Goal: Task Accomplishment & Management: Use online tool/utility

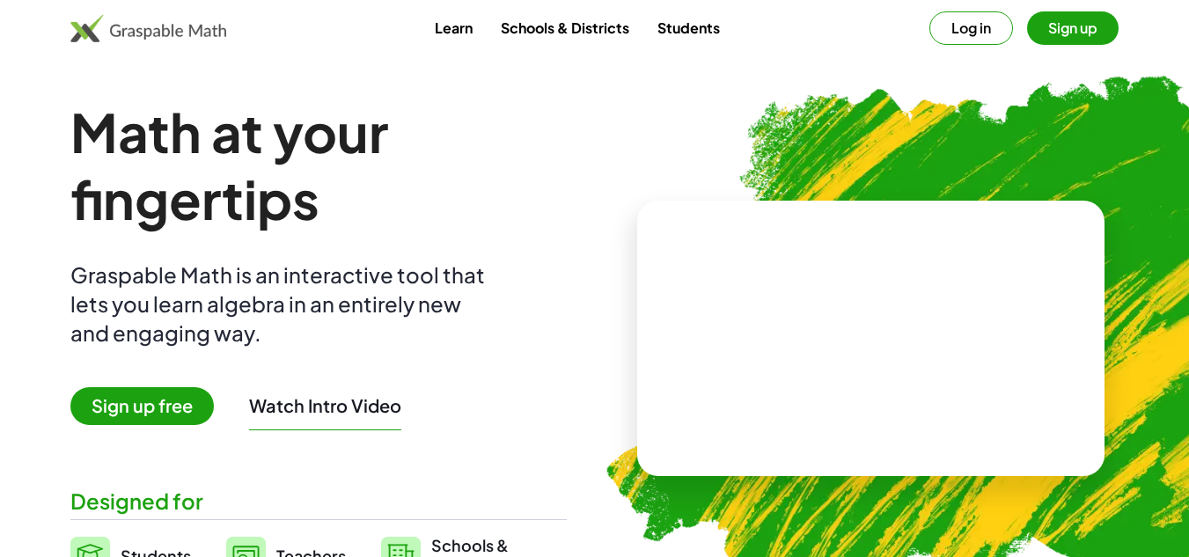
click at [182, 402] on span "Sign up free" at bounding box center [141, 406] width 143 height 38
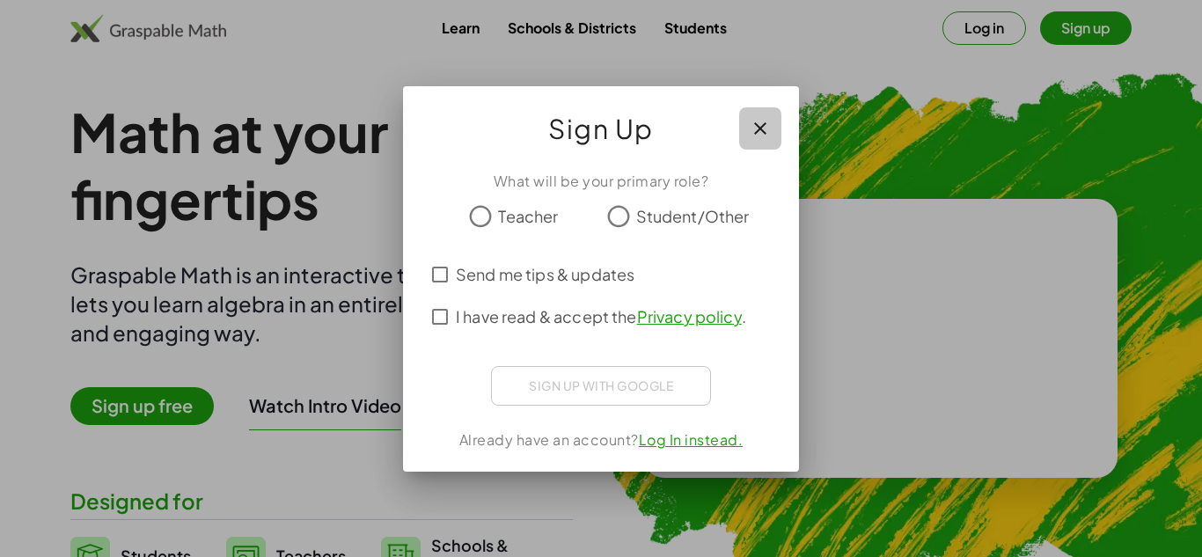
click at [755, 134] on icon "button" at bounding box center [760, 128] width 21 height 21
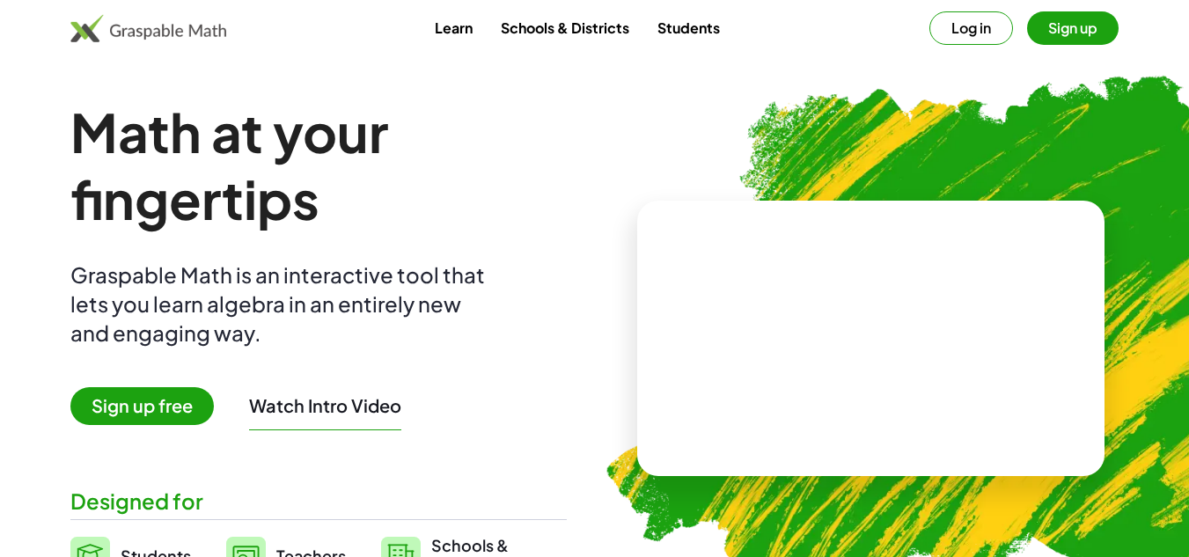
drag, startPoint x: 1172, startPoint y: 0, endPoint x: 526, endPoint y: 372, distance: 745.4
click at [526, 372] on div "Math at your fingertips Graspable Math is an interactive tool that lets you lea…" at bounding box center [318, 339] width 496 height 480
click at [887, 374] on video at bounding box center [870, 338] width 264 height 132
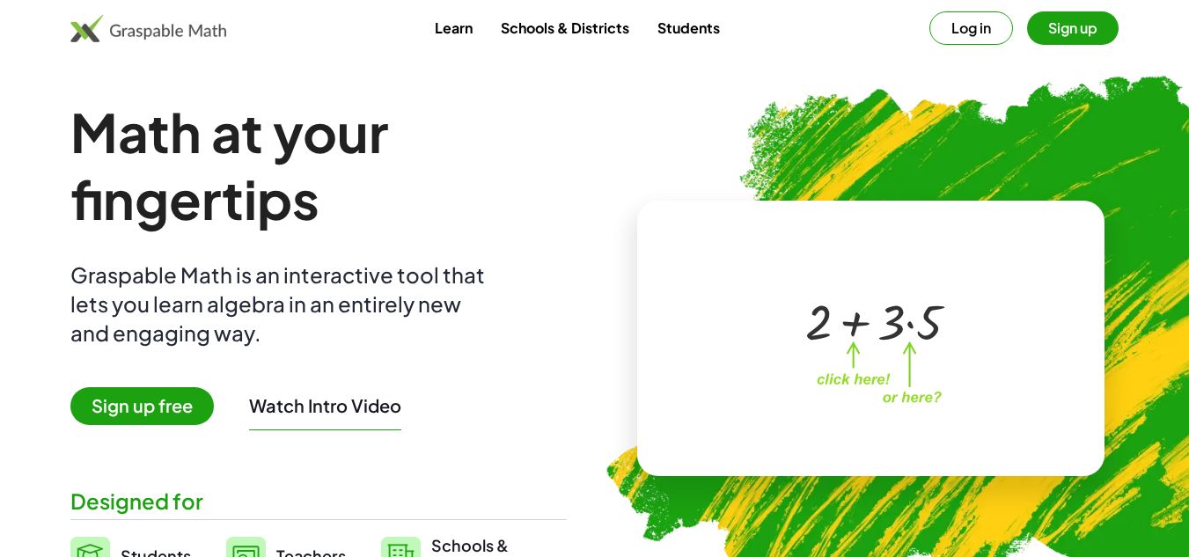
click at [187, 401] on span "Sign up free" at bounding box center [141, 406] width 143 height 38
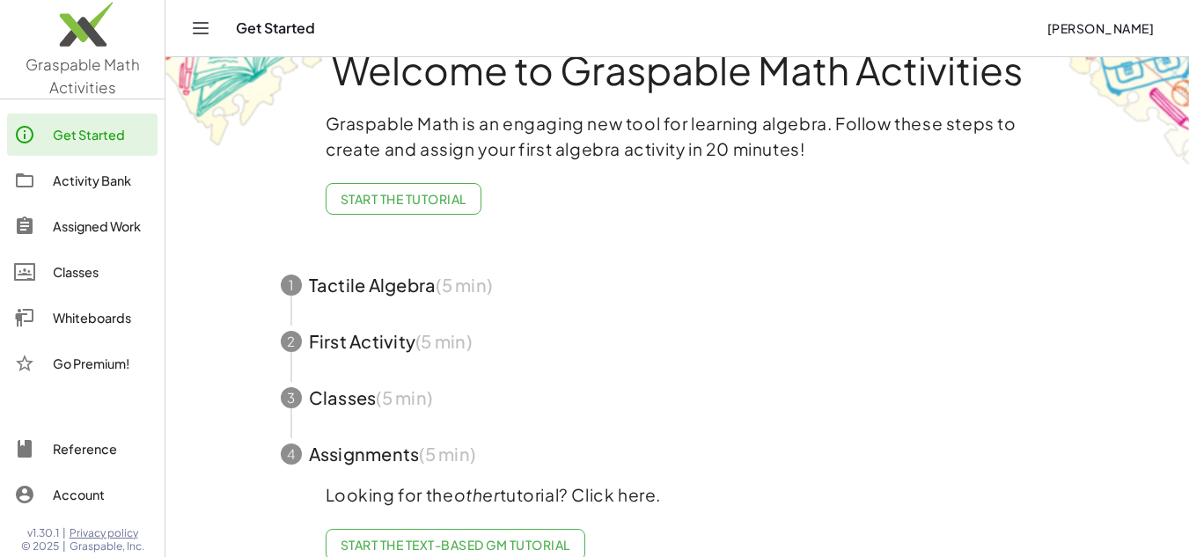
scroll to position [88, 0]
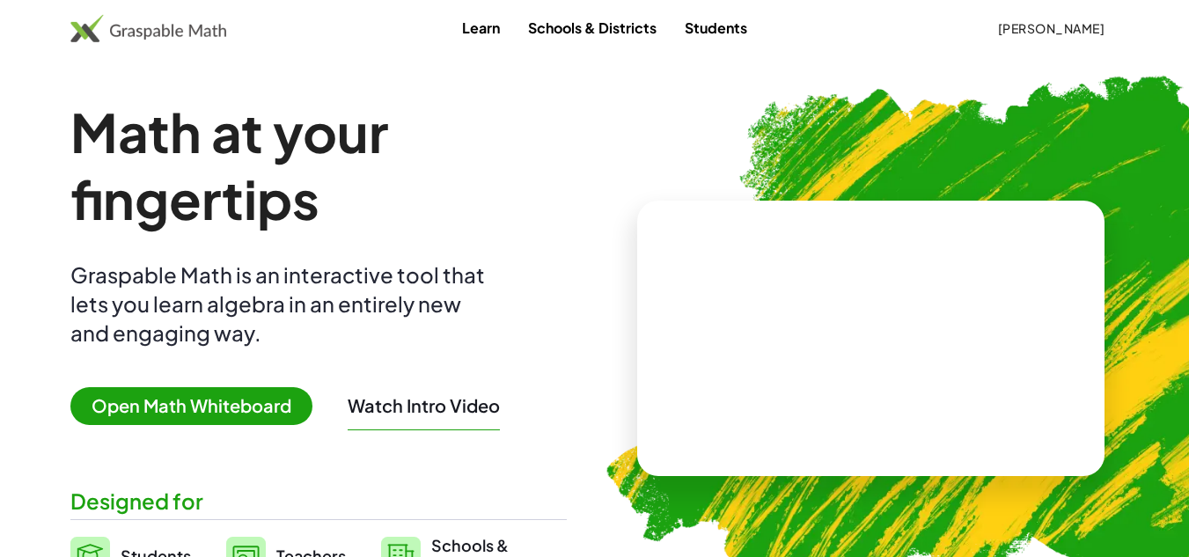
click at [848, 334] on video at bounding box center [870, 338] width 264 height 132
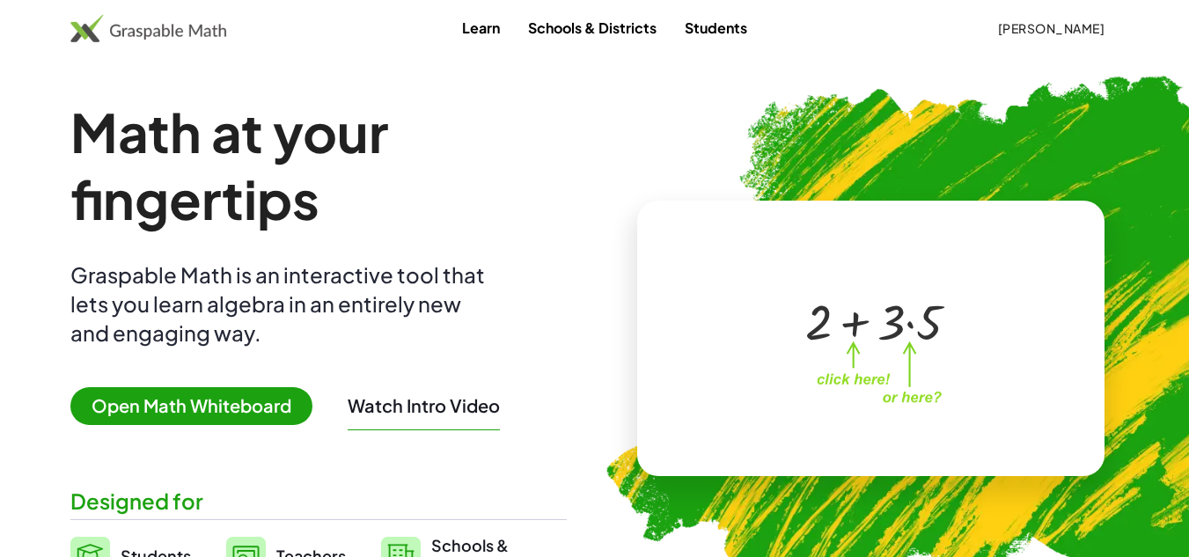
click at [695, 360] on div "+ 2 + · 3 · 5 ×" at bounding box center [871, 338] width 468 height 275
drag, startPoint x: 553, startPoint y: 305, endPoint x: 414, endPoint y: 296, distance: 138.5
click at [414, 296] on div "Math at your fingertips Graspable Math is an interactive tool that lets you lea…" at bounding box center [318, 339] width 496 height 480
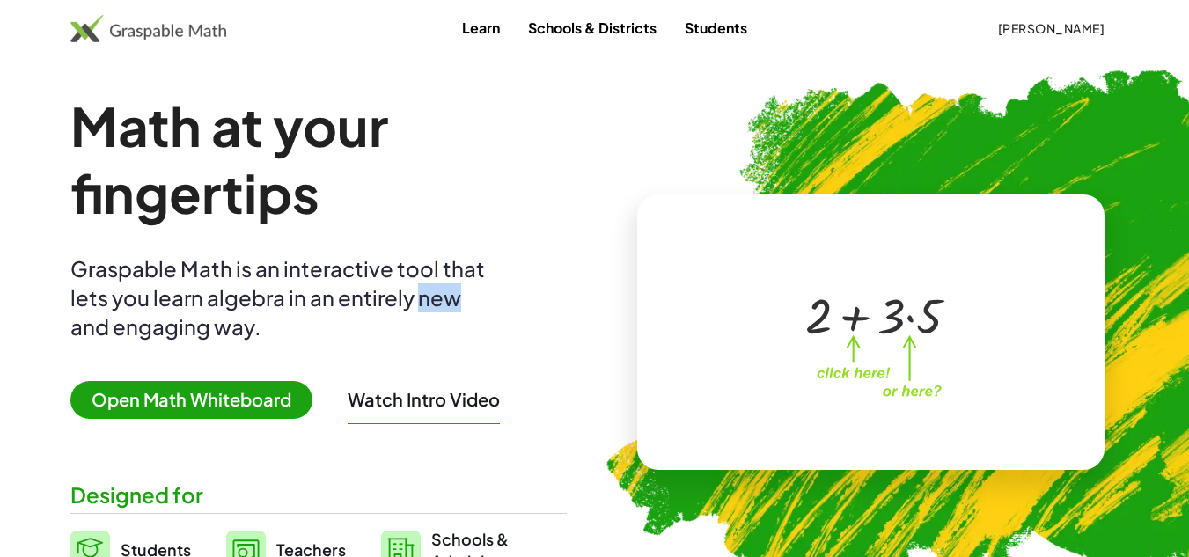
scroll to position [7, 0]
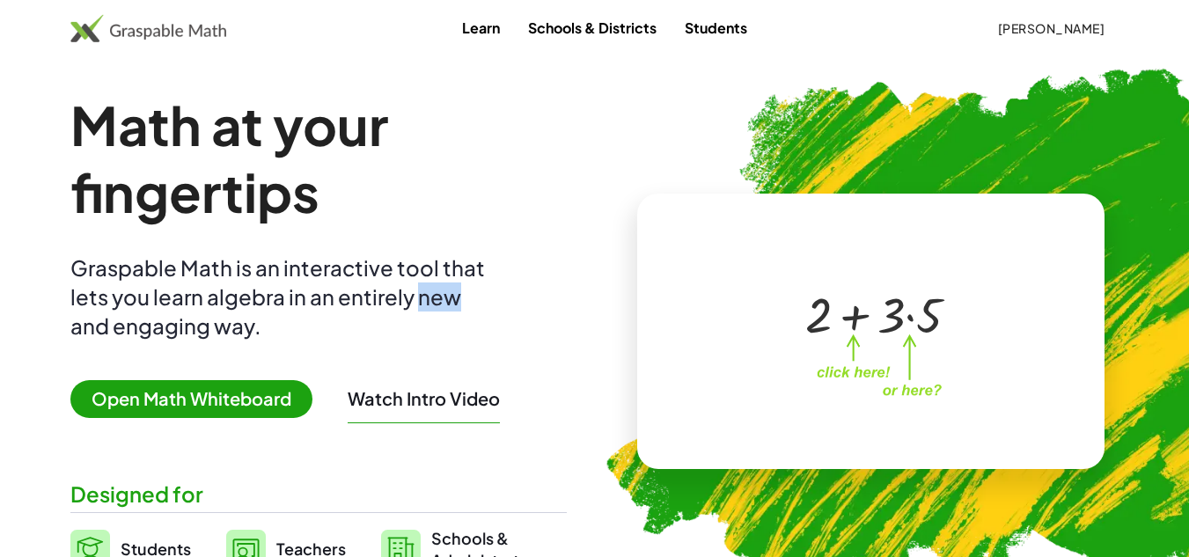
click at [525, 287] on div "Math at your fingertips Graspable Math is an interactive tool that lets you lea…" at bounding box center [318, 332] width 496 height 480
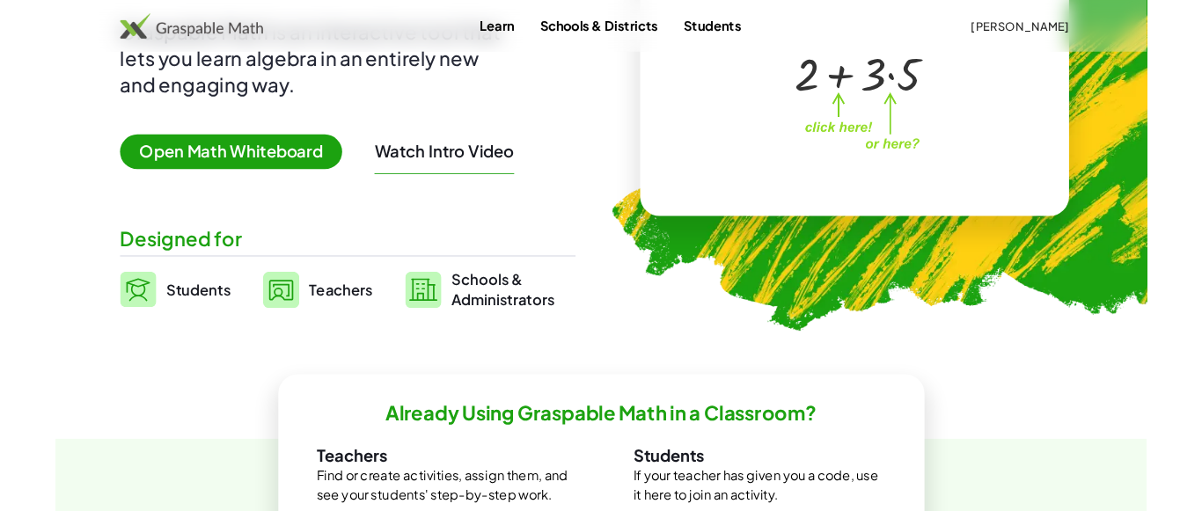
scroll to position [0, 0]
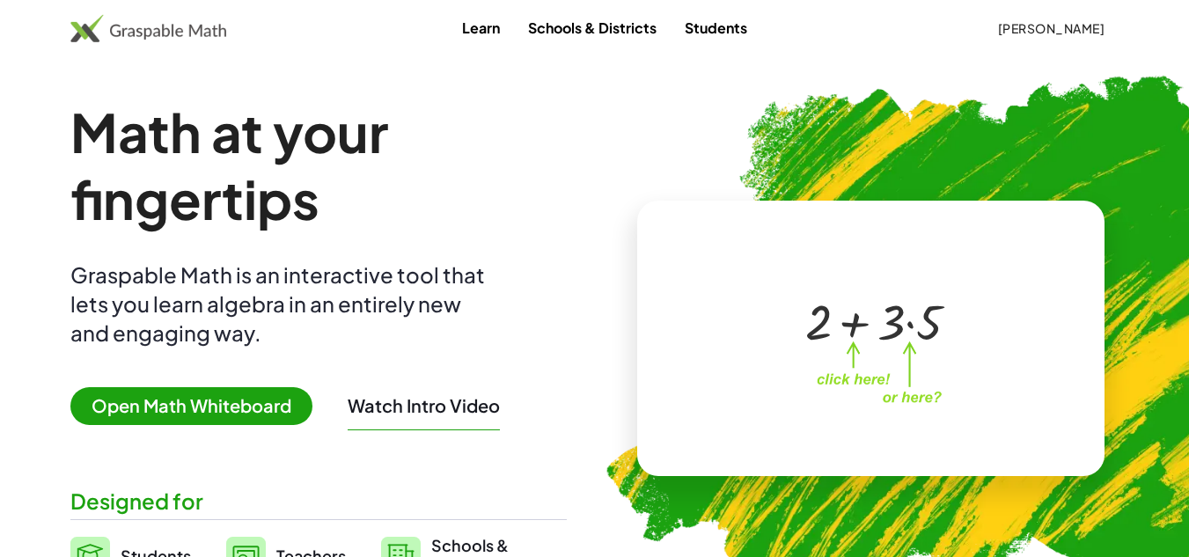
click at [216, 406] on span "Open Math Whiteboard" at bounding box center [191, 406] width 242 height 38
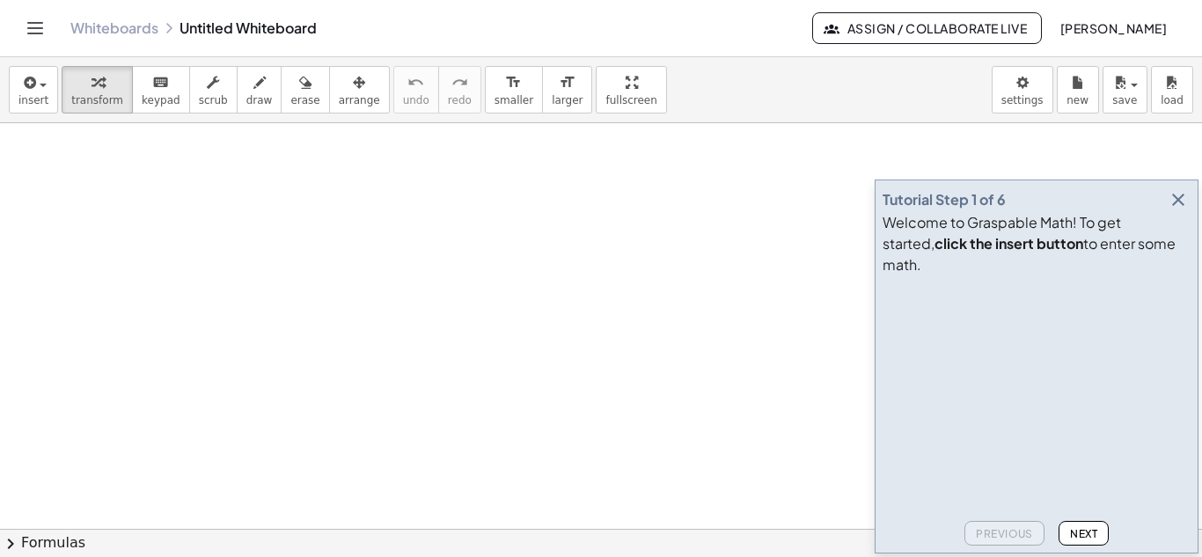
click at [1176, 210] on icon "button" at bounding box center [1178, 199] width 21 height 21
